Goal: Navigation & Orientation: Find specific page/section

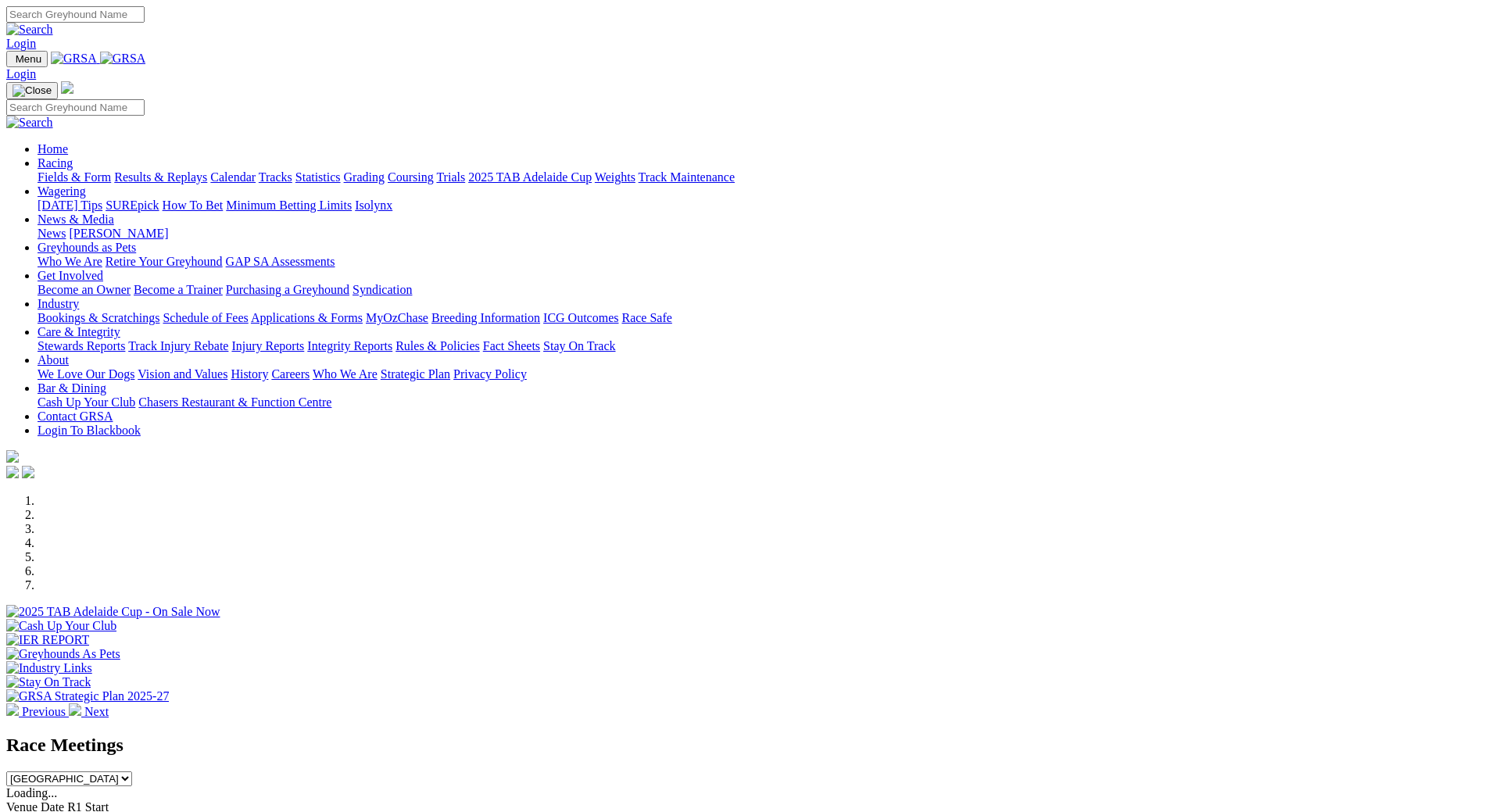
click at [65, 226] on link "News" at bounding box center [52, 233] width 28 height 13
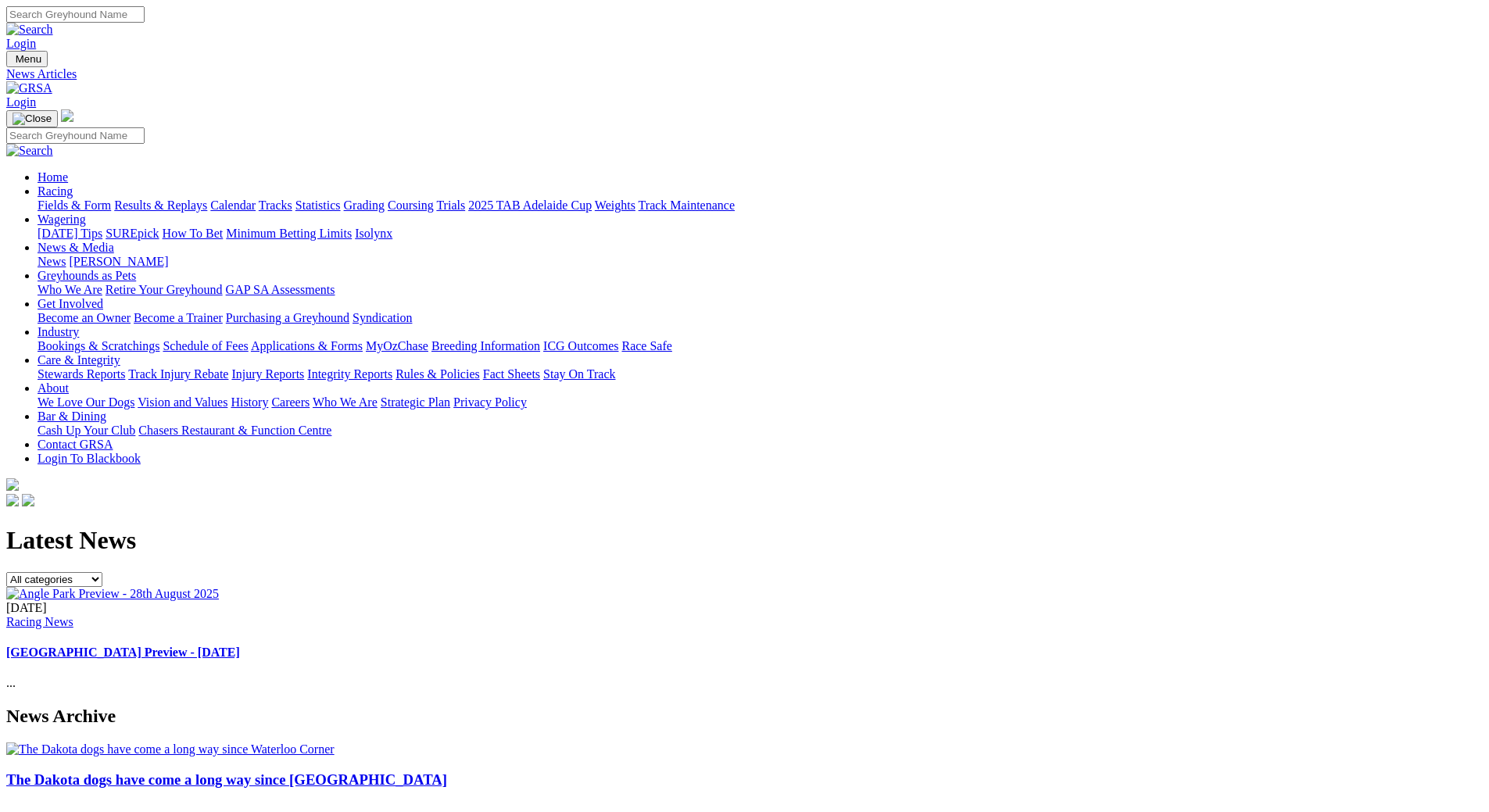
click at [168, 255] on link "[PERSON_NAME]" at bounding box center [118, 261] width 99 height 13
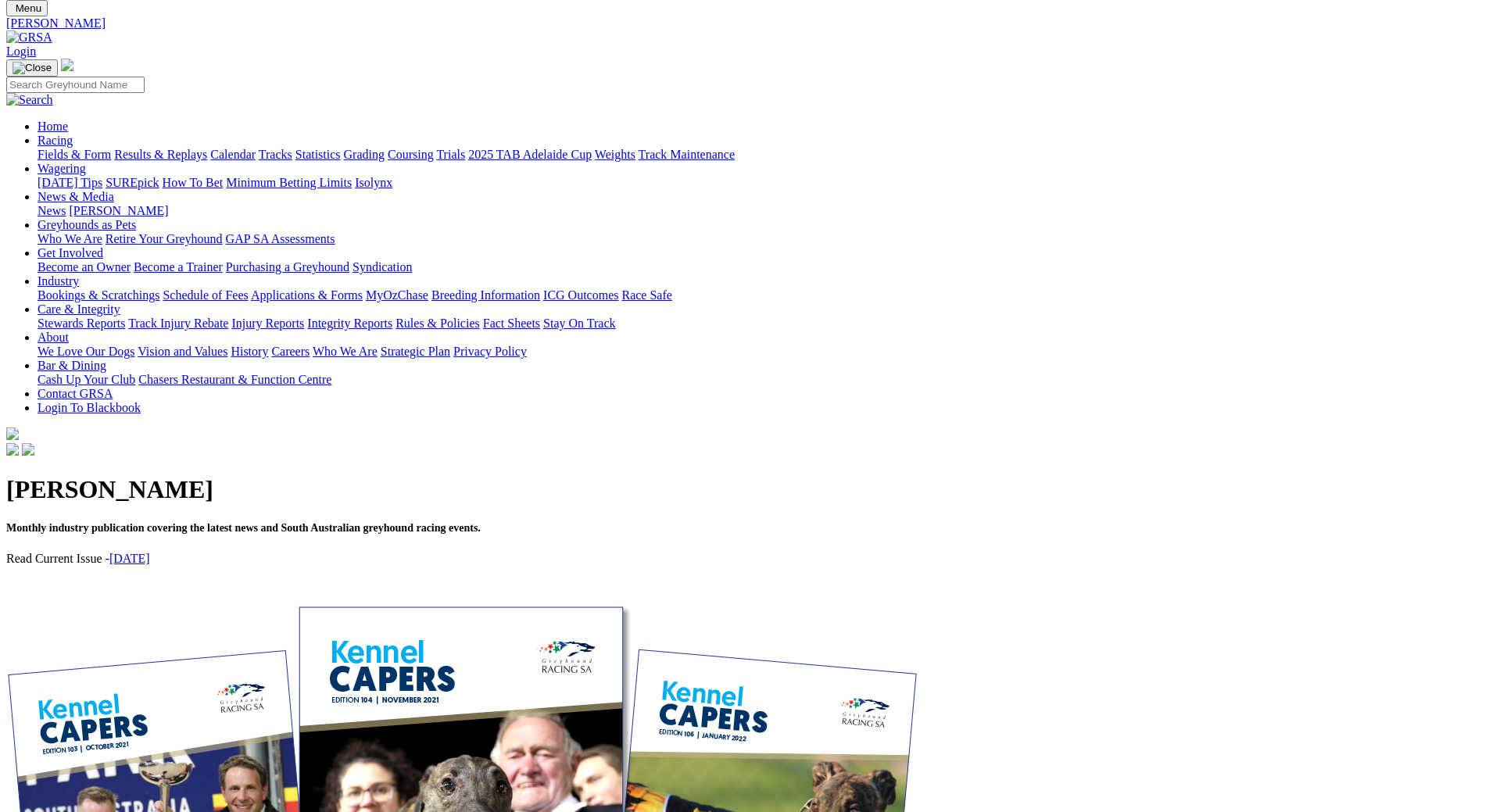
scroll to position [78, 0]
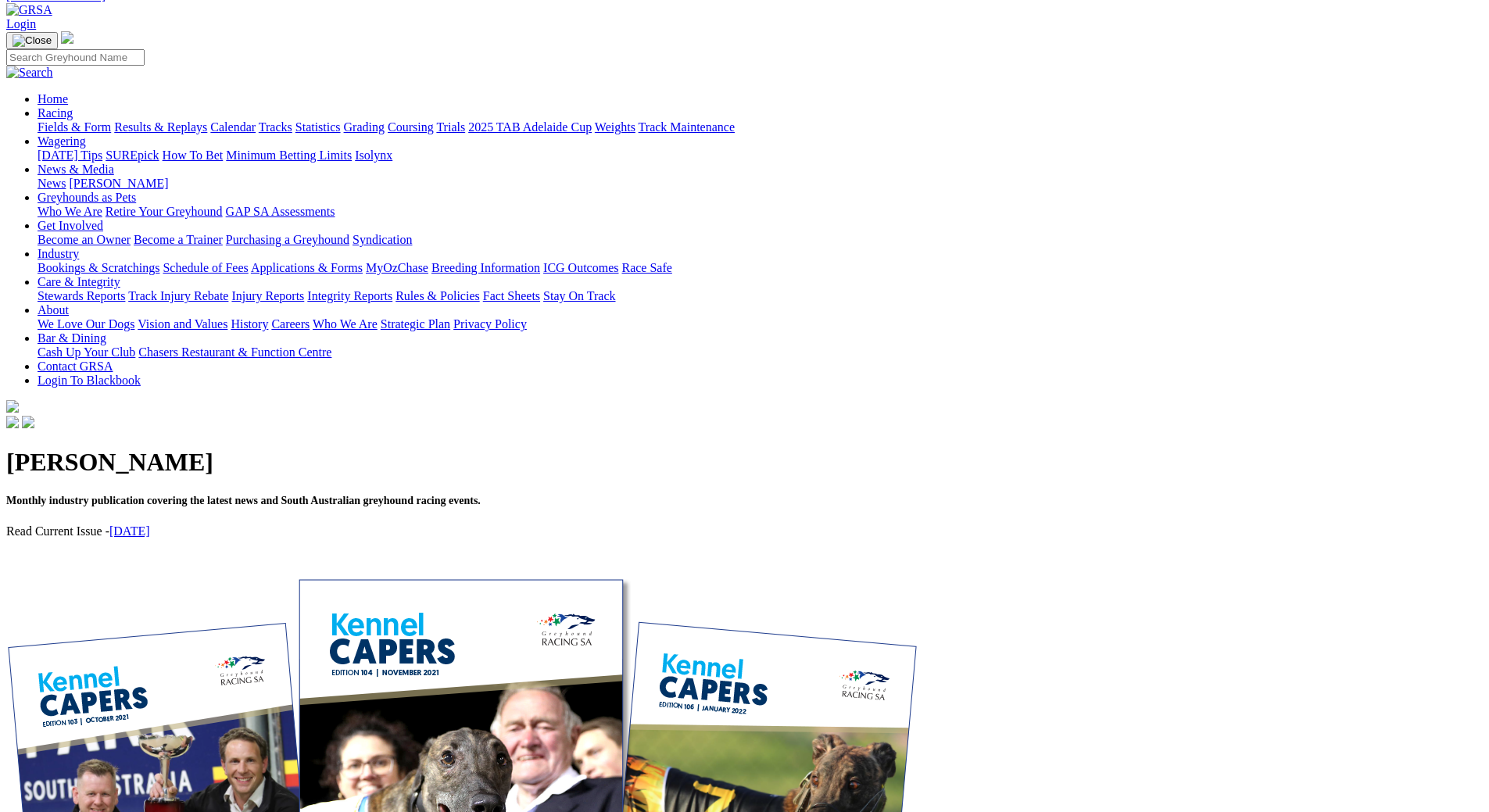
click at [150, 525] on link "August 2025" at bounding box center [130, 531] width 41 height 13
